Goal: Check status: Check status

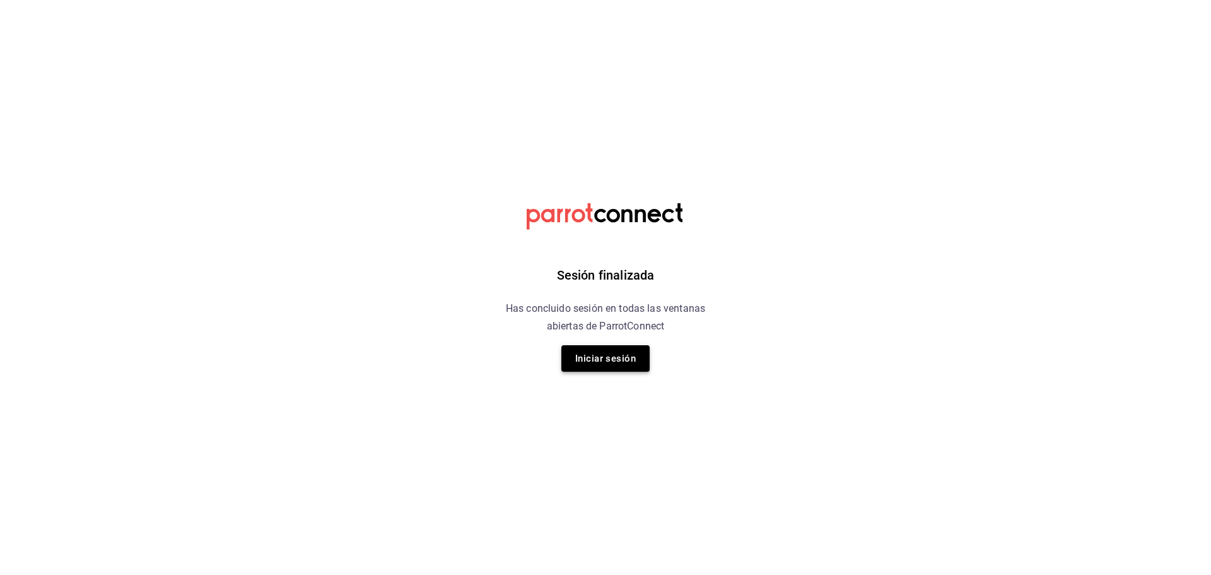
click at [610, 362] on button "Iniciar sesión" at bounding box center [605, 358] width 88 height 26
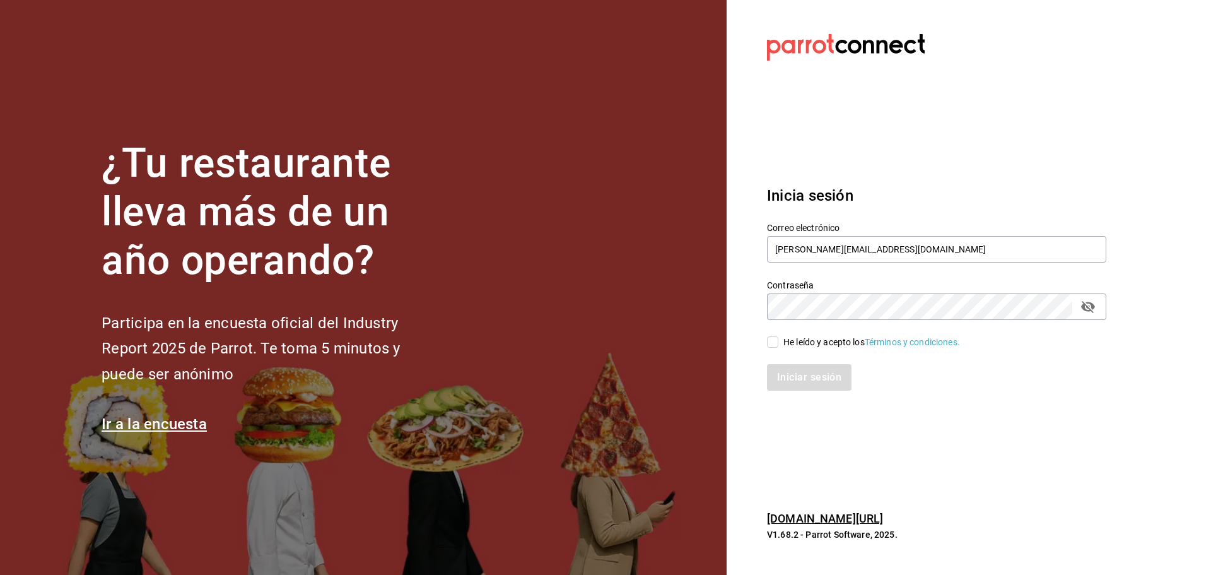
click at [765, 342] on div "He leído y acepto los Términos y condiciones." at bounding box center [929, 334] width 354 height 29
click at [777, 344] on input "He leído y acepto los Términos y condiciones." at bounding box center [772, 341] width 11 height 11
checkbox input "true"
click at [824, 371] on button "Iniciar sesión" at bounding box center [810, 377] width 86 height 26
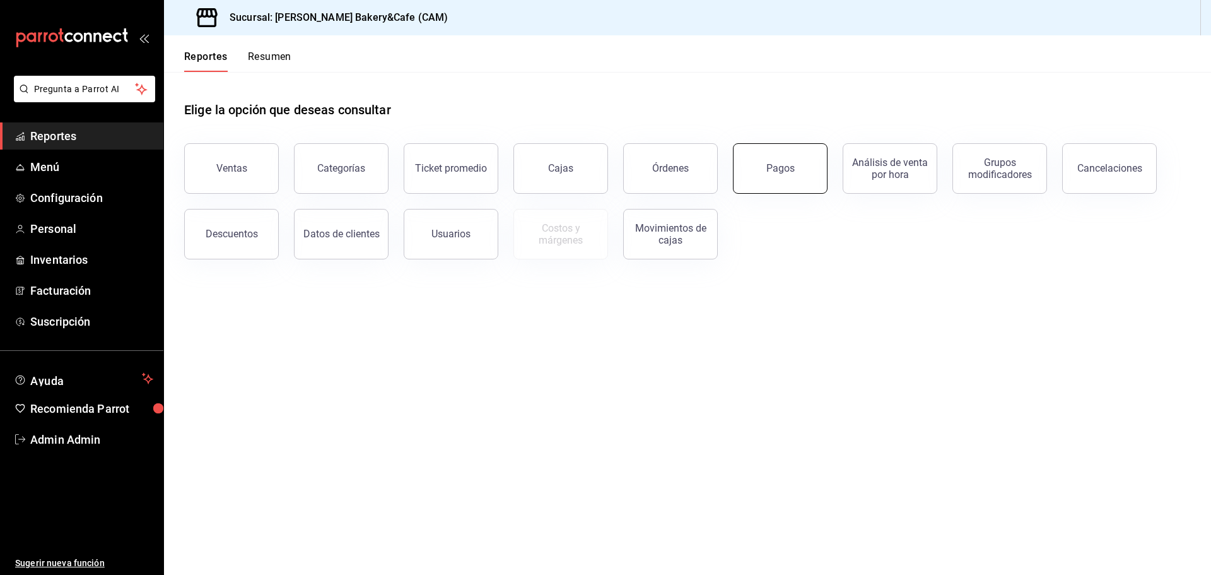
click at [763, 168] on button "Pagos" at bounding box center [780, 168] width 95 height 50
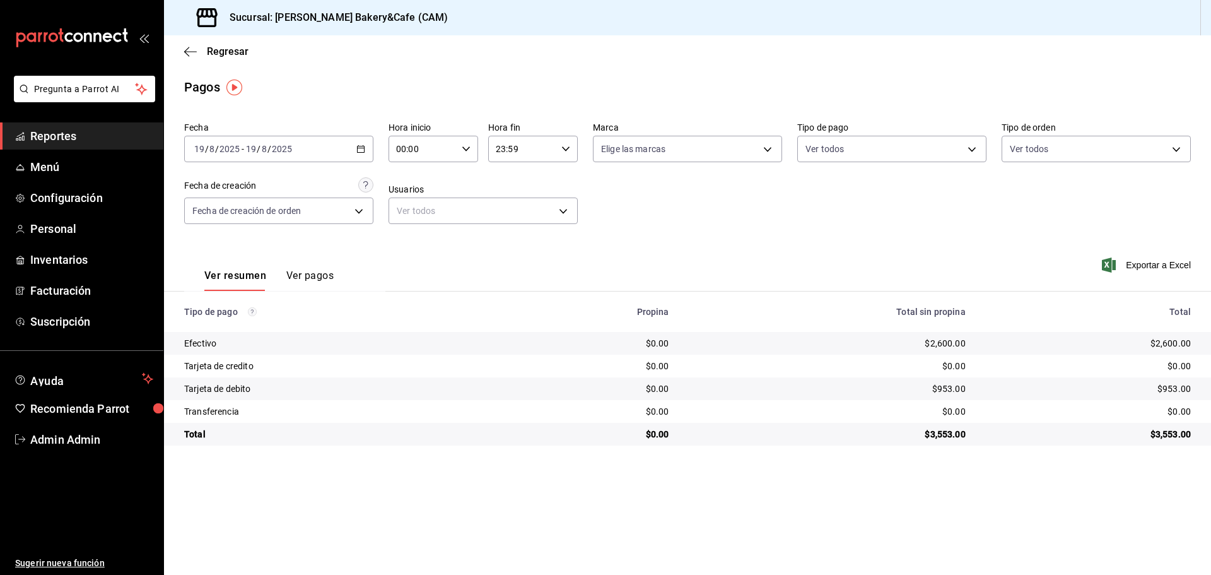
click at [366, 147] on div "[DATE] [DATE] - [DATE] [DATE]" at bounding box center [278, 149] width 189 height 26
click at [223, 324] on span "Rango de fechas" at bounding box center [244, 328] width 98 height 13
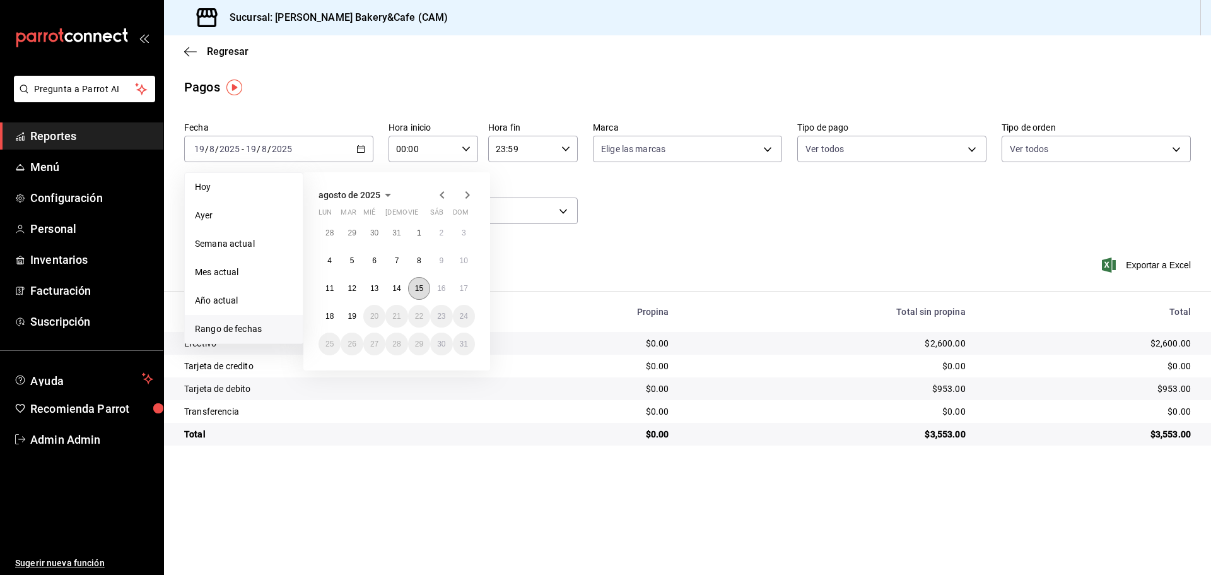
click at [423, 286] on abbr "15" at bounding box center [419, 288] width 8 height 9
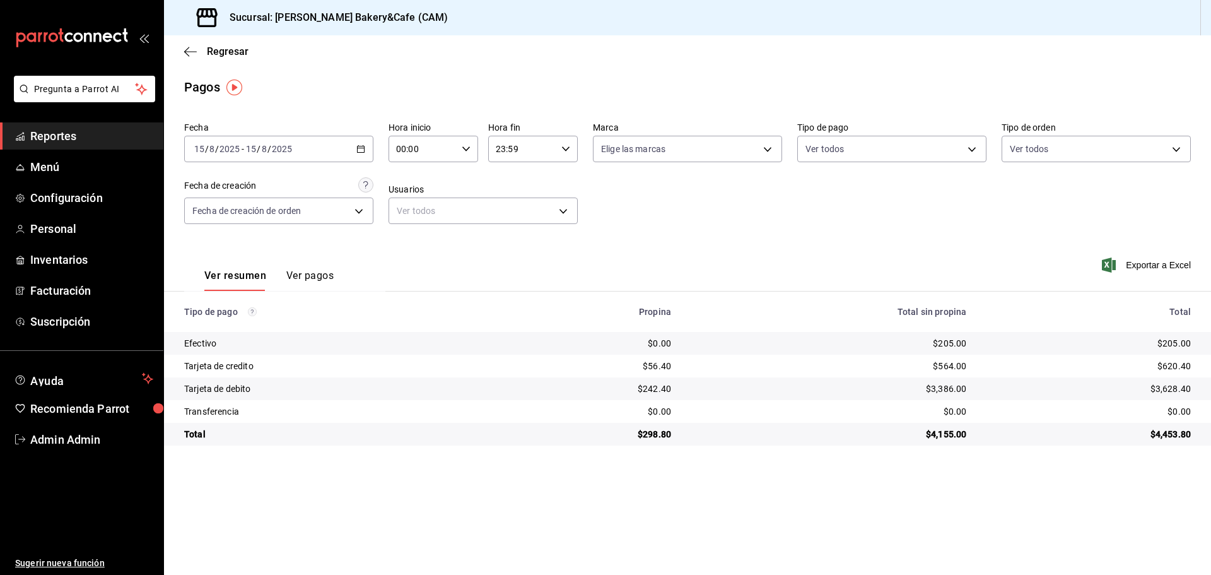
click at [361, 148] on \(Stroke\) "button" at bounding box center [361, 148] width 7 height 1
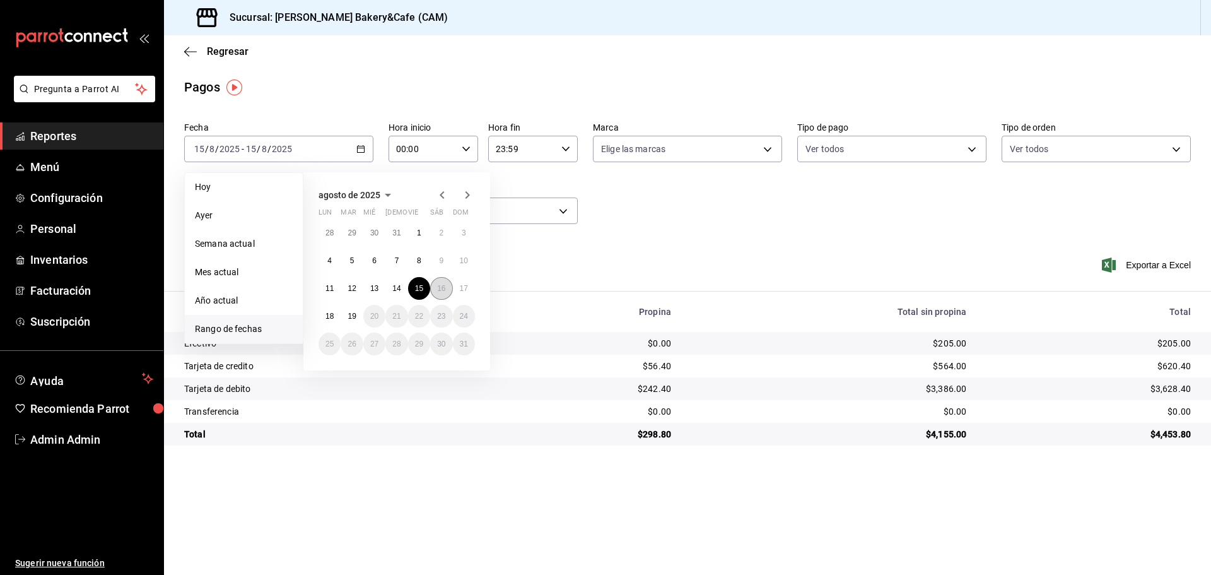
click at [440, 288] on abbr "16" at bounding box center [441, 288] width 8 height 9
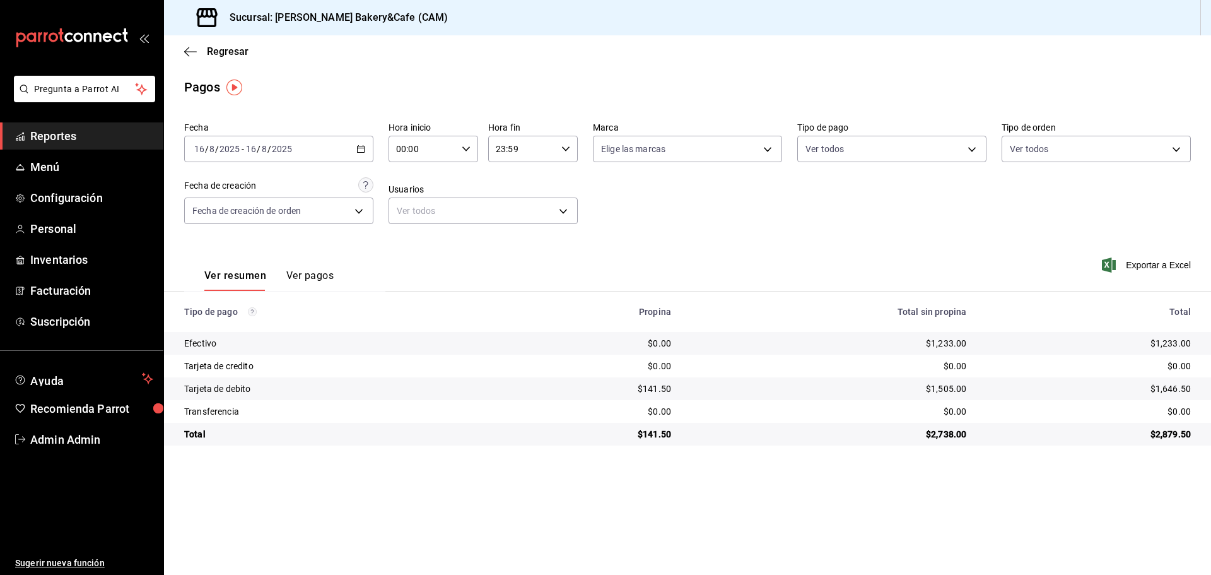
click at [360, 151] on icon "button" at bounding box center [360, 148] width 9 height 9
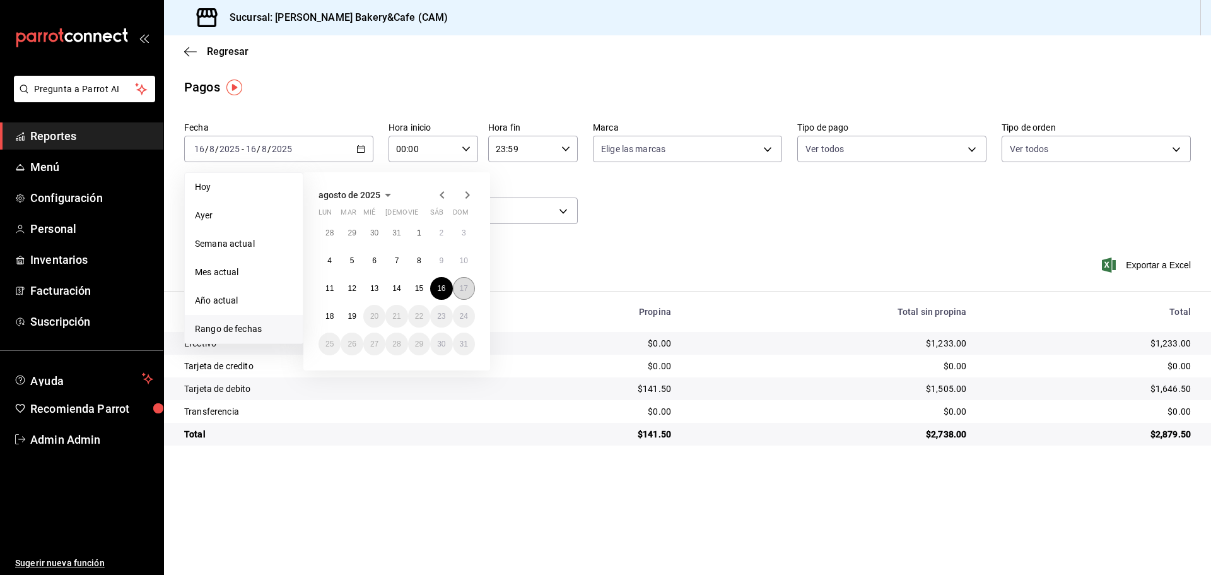
click at [462, 288] on abbr "17" at bounding box center [464, 288] width 8 height 9
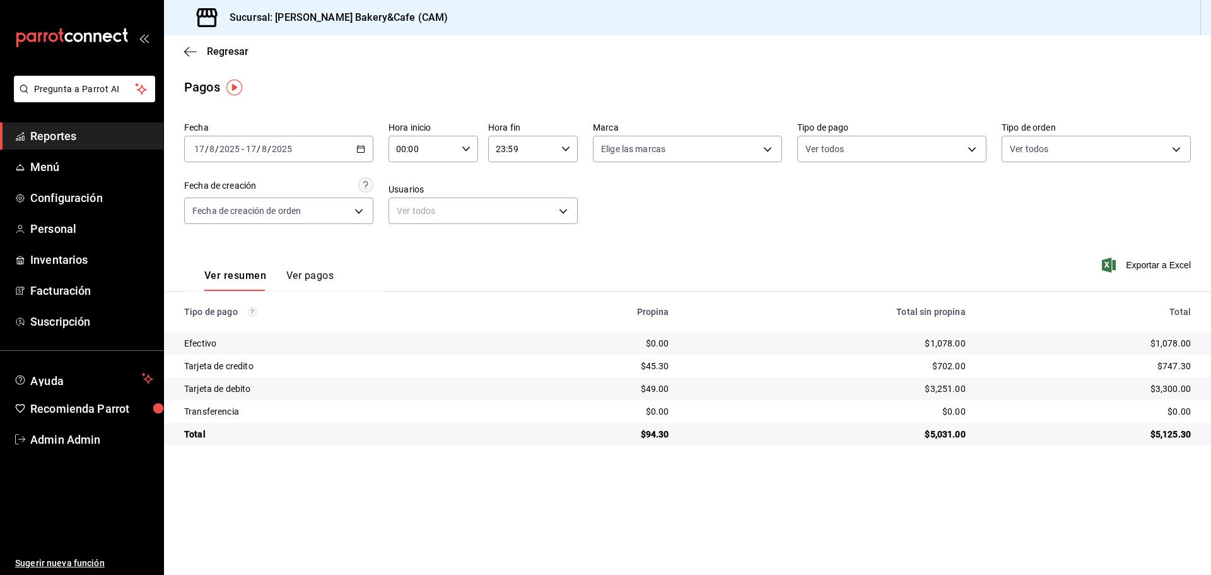
click at [365, 145] on div "[DATE] [DATE] - [DATE] [DATE]" at bounding box center [278, 149] width 189 height 26
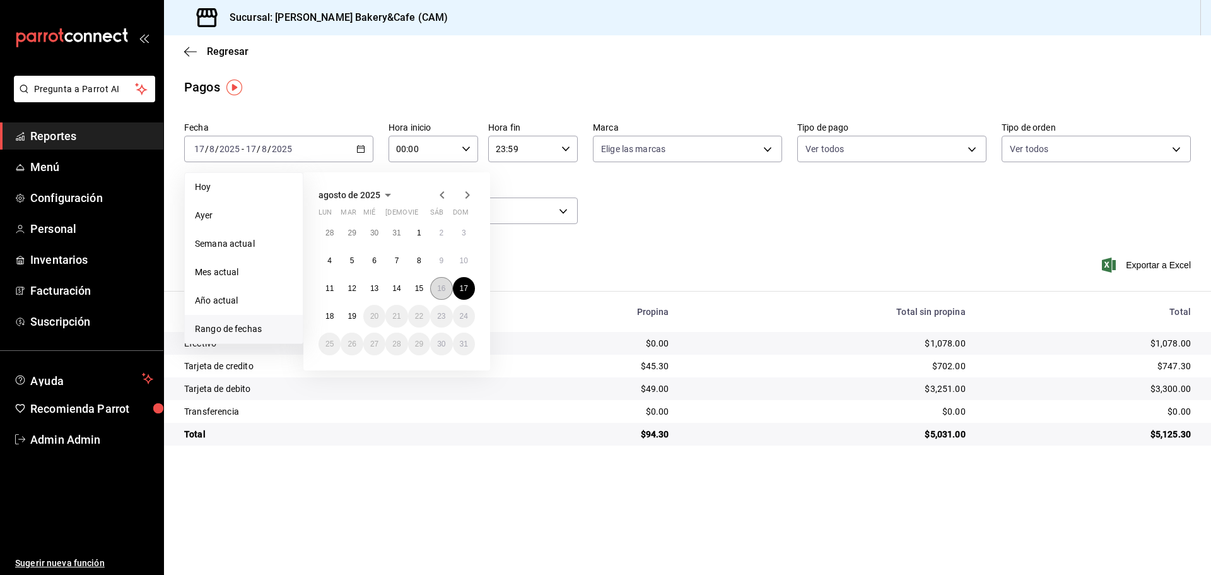
click at [442, 284] on abbr "16" at bounding box center [441, 288] width 8 height 9
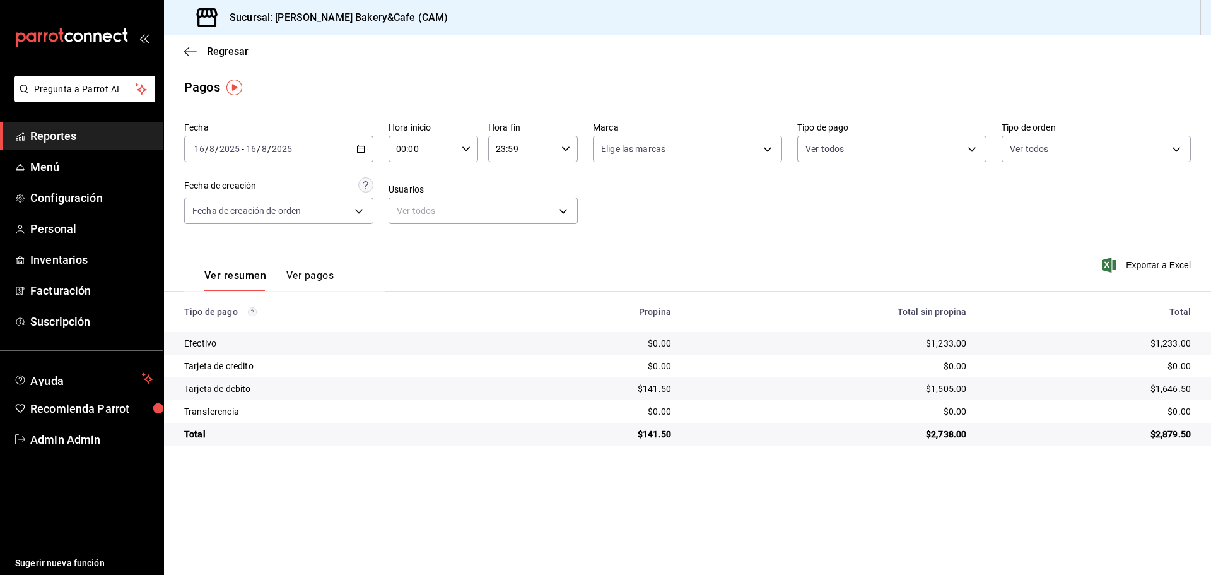
click at [360, 149] on icon "button" at bounding box center [360, 148] width 9 height 9
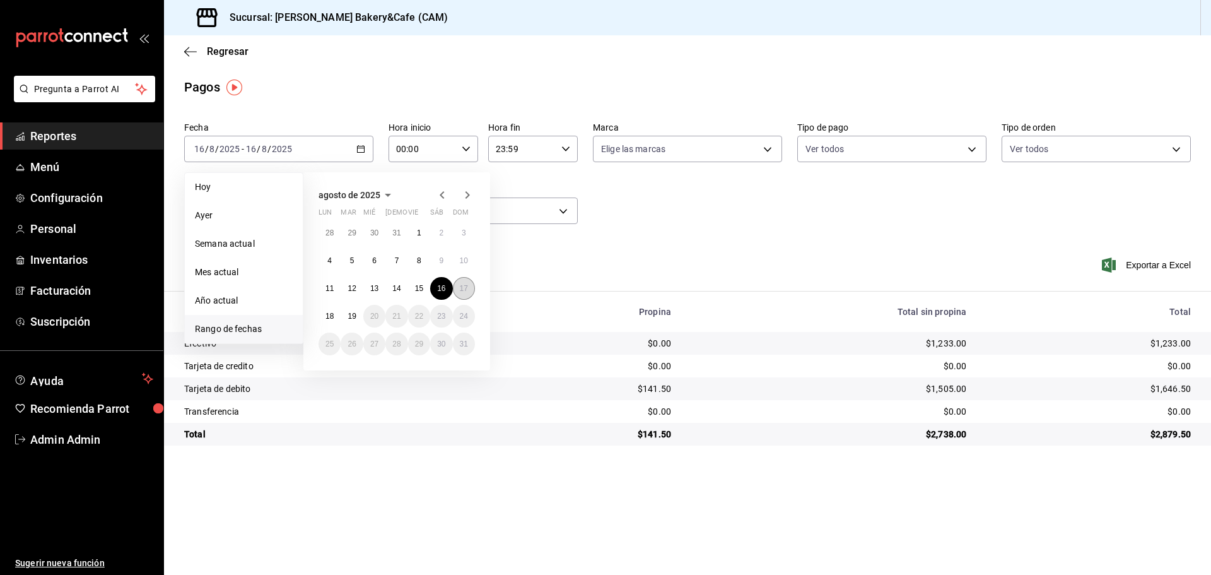
click at [460, 284] on abbr "17" at bounding box center [464, 288] width 8 height 9
click at [465, 288] on abbr "17" at bounding box center [464, 288] width 8 height 9
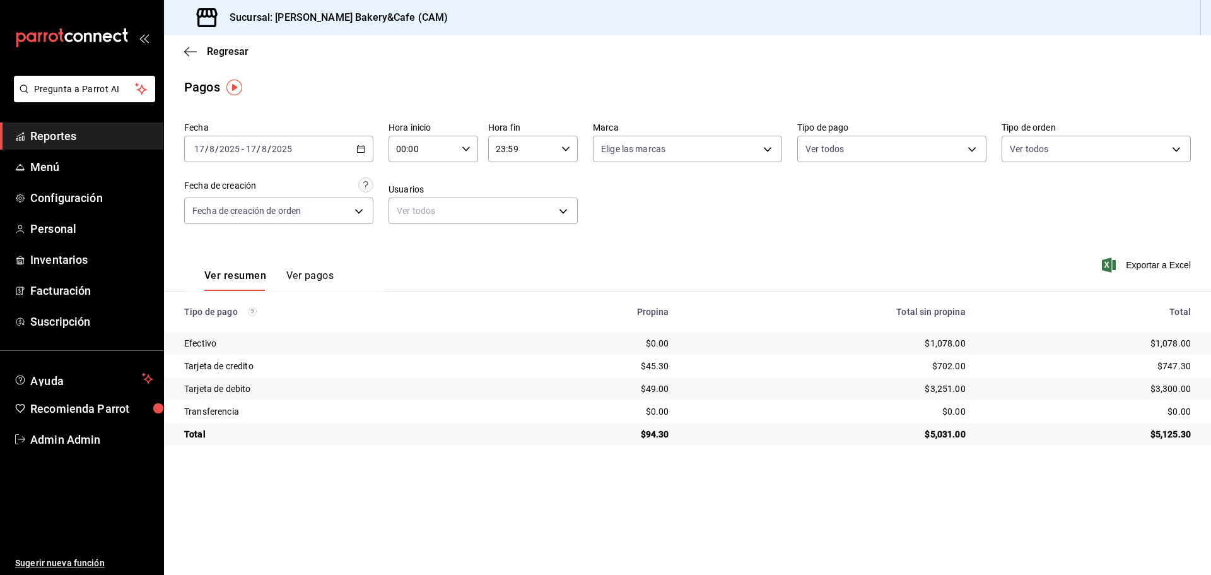
click at [357, 153] on icon "button" at bounding box center [360, 148] width 9 height 9
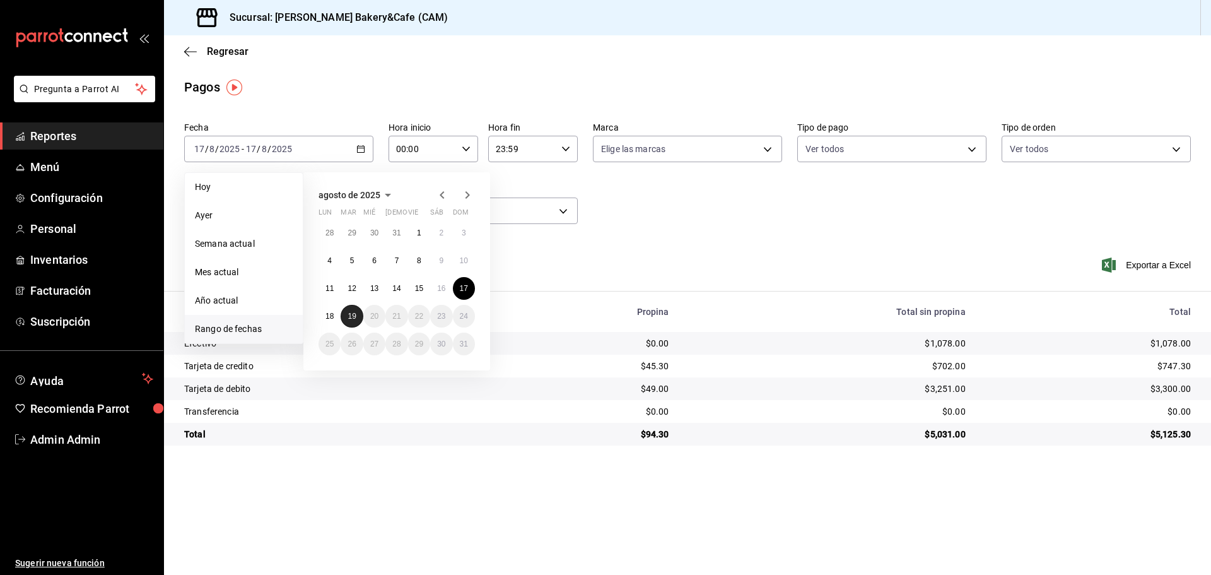
click at [351, 317] on abbr "19" at bounding box center [352, 316] width 8 height 9
